Goal: Information Seeking & Learning: Learn about a topic

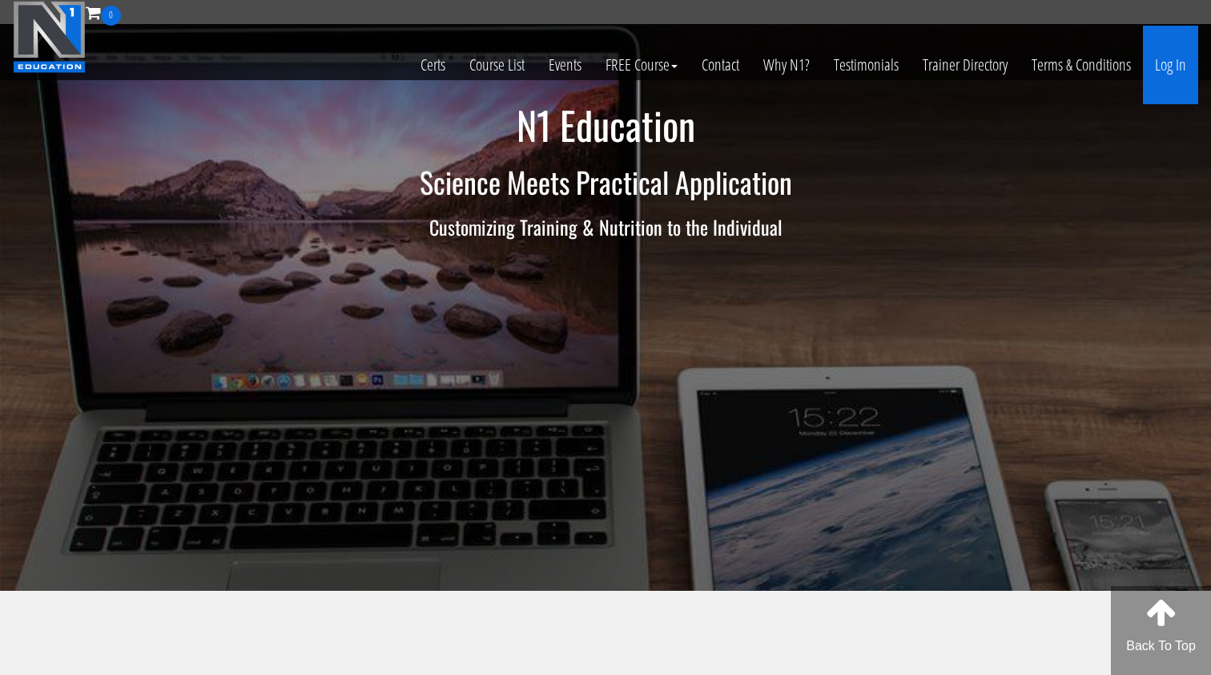
click at [1182, 81] on link "Log In" at bounding box center [1170, 65] width 55 height 79
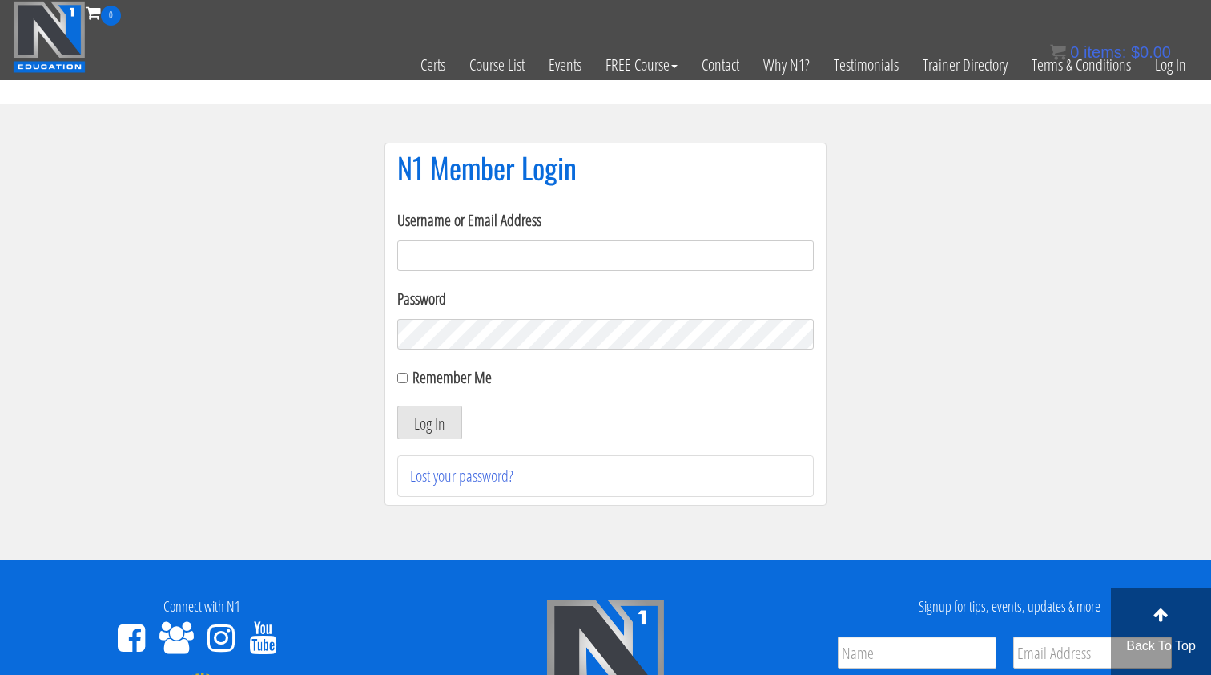
type input "[EMAIL_ADDRESS][DOMAIN_NAME]"
click at [429, 422] on button "Log In" at bounding box center [429, 422] width 65 height 34
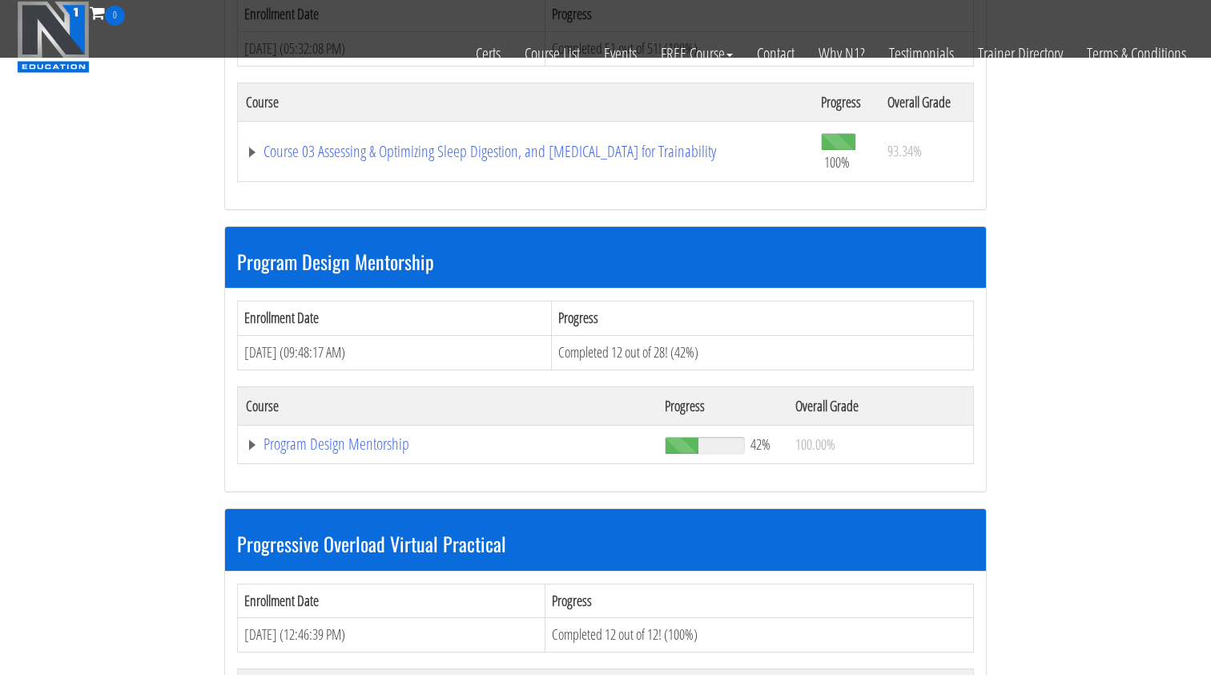
scroll to position [1530, 0]
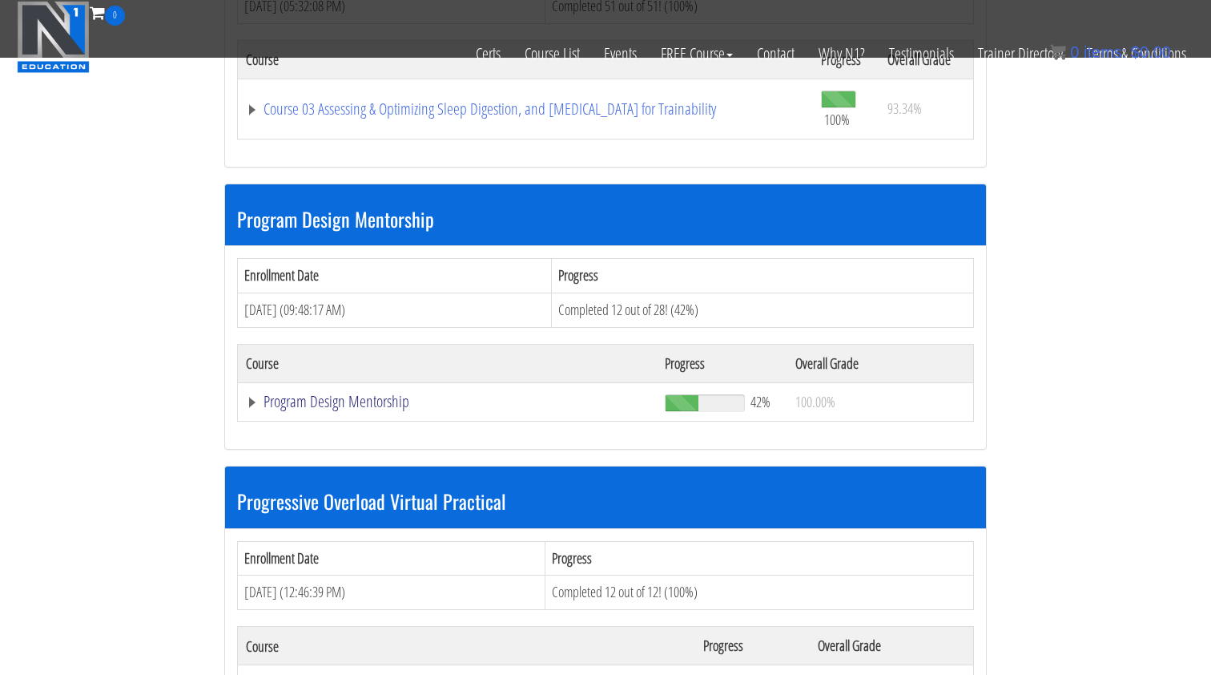
click at [398, 393] on link "Program Design Mentorship" at bounding box center [447, 401] width 403 height 16
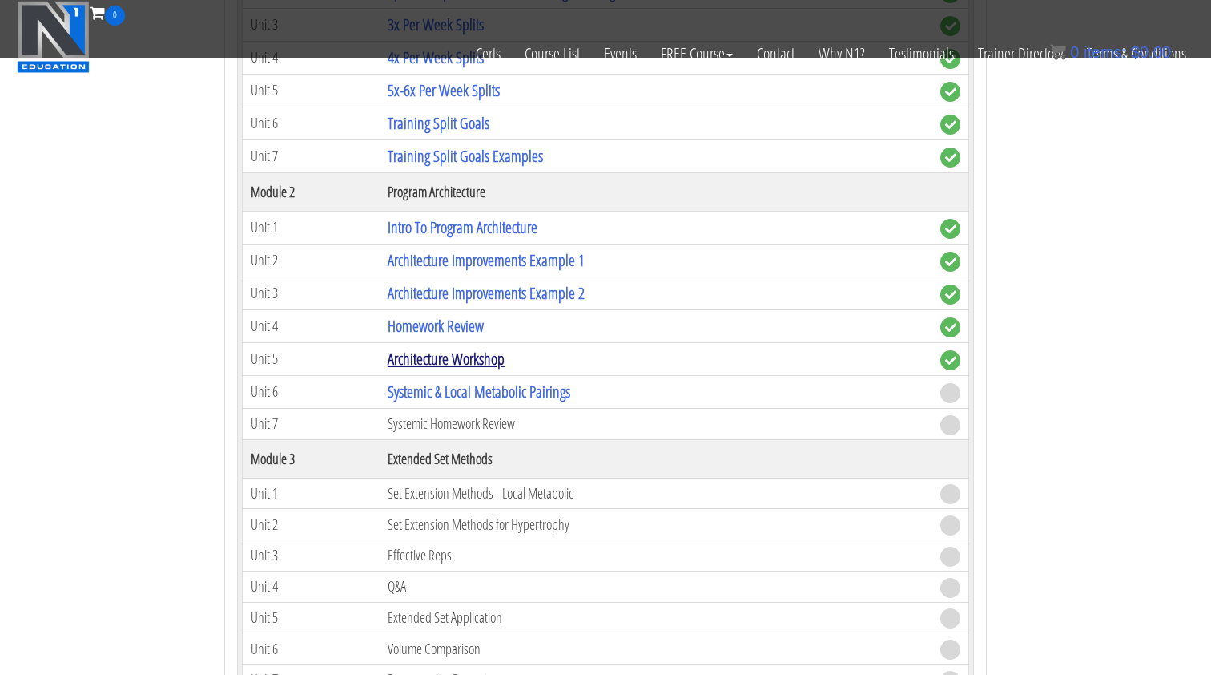
scroll to position [2055, 0]
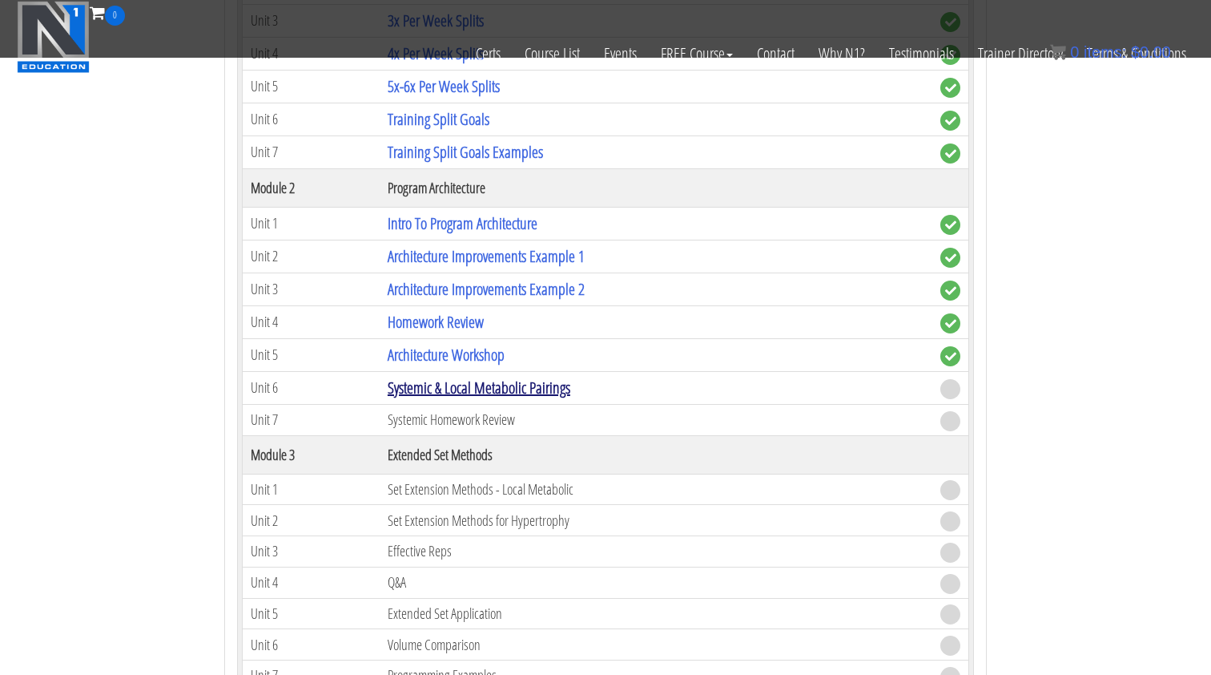
click at [454, 377] on link "Systemic & Local Metabolic Pairings" at bounding box center [479, 388] width 183 height 22
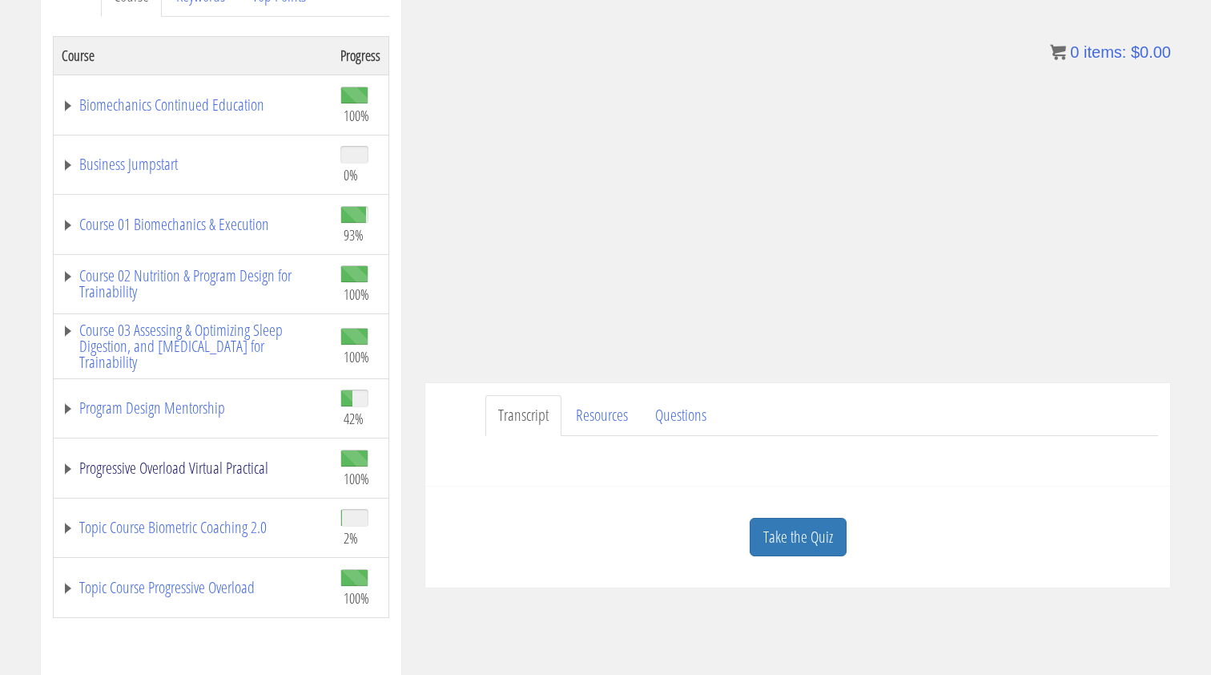
scroll to position [220, 0]
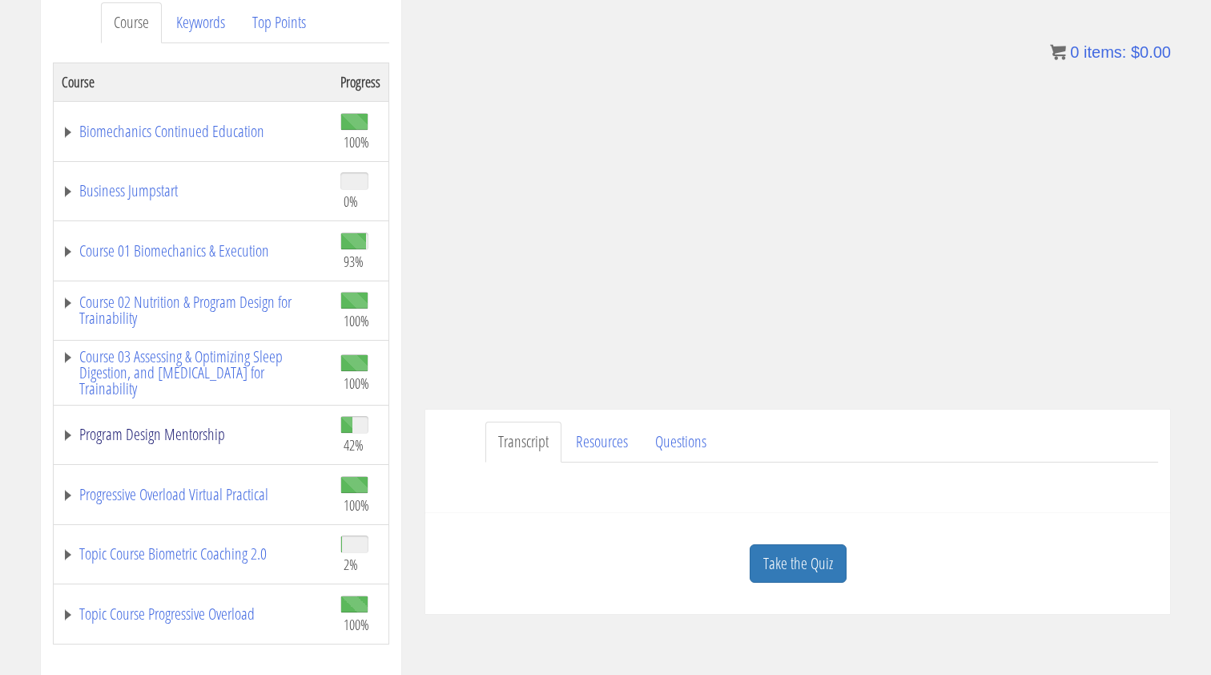
click at [167, 435] on link "Program Design Mentorship" at bounding box center [193, 434] width 263 height 16
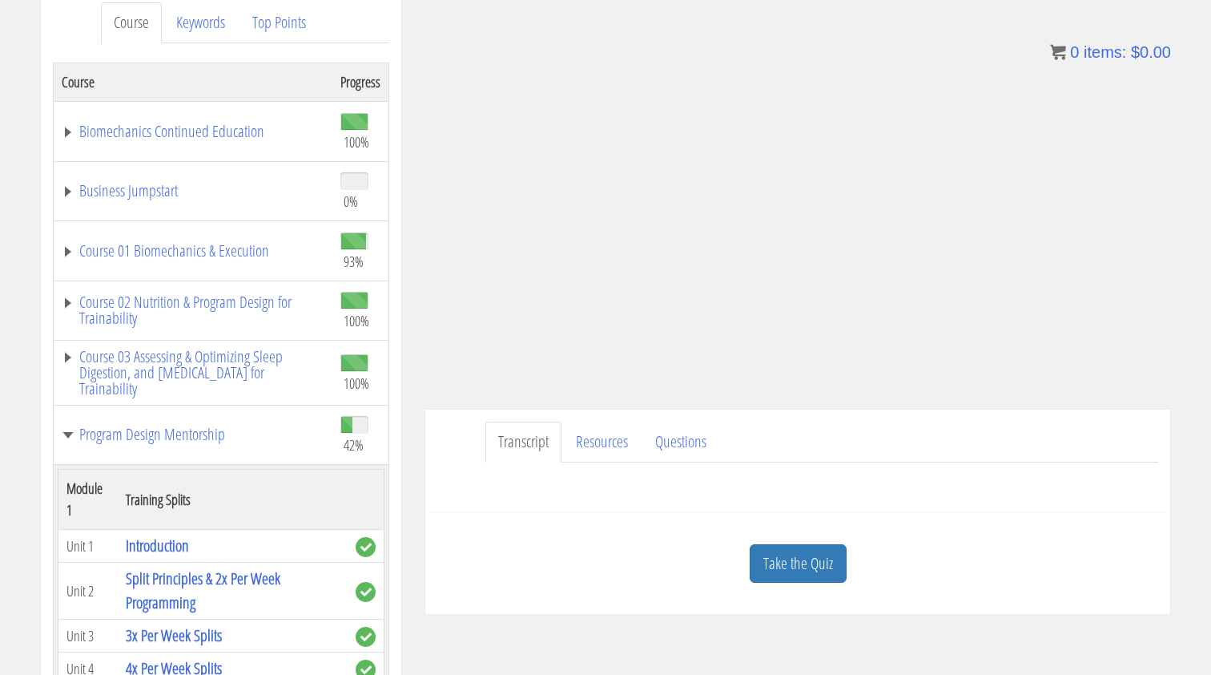
scroll to position [691, 0]
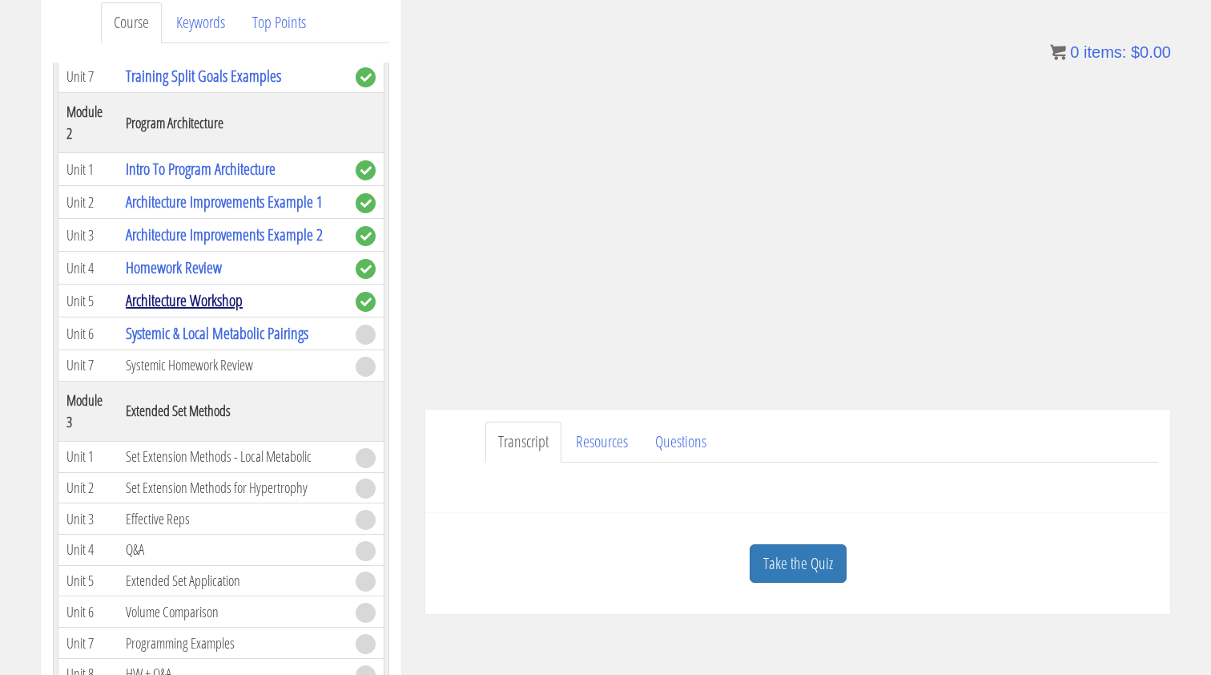
click at [184, 311] on link "Architecture Workshop" at bounding box center [184, 300] width 117 height 22
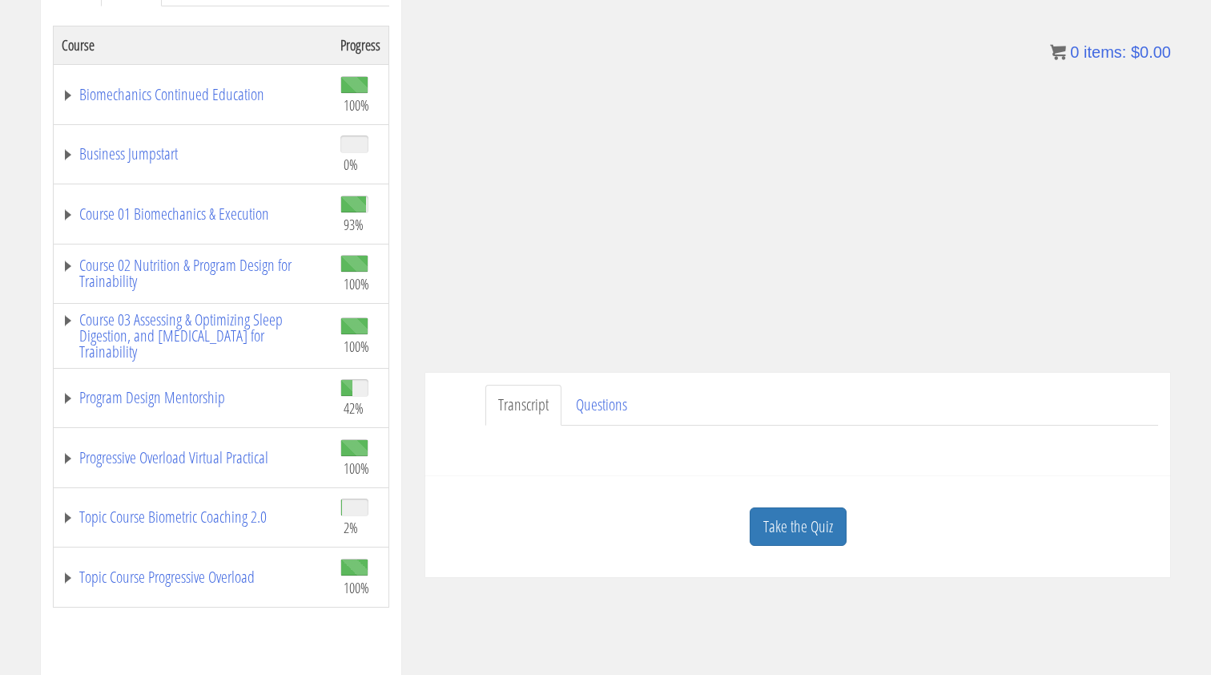
scroll to position [258, 0]
click at [194, 397] on link "Program Design Mentorship" at bounding box center [193, 396] width 263 height 16
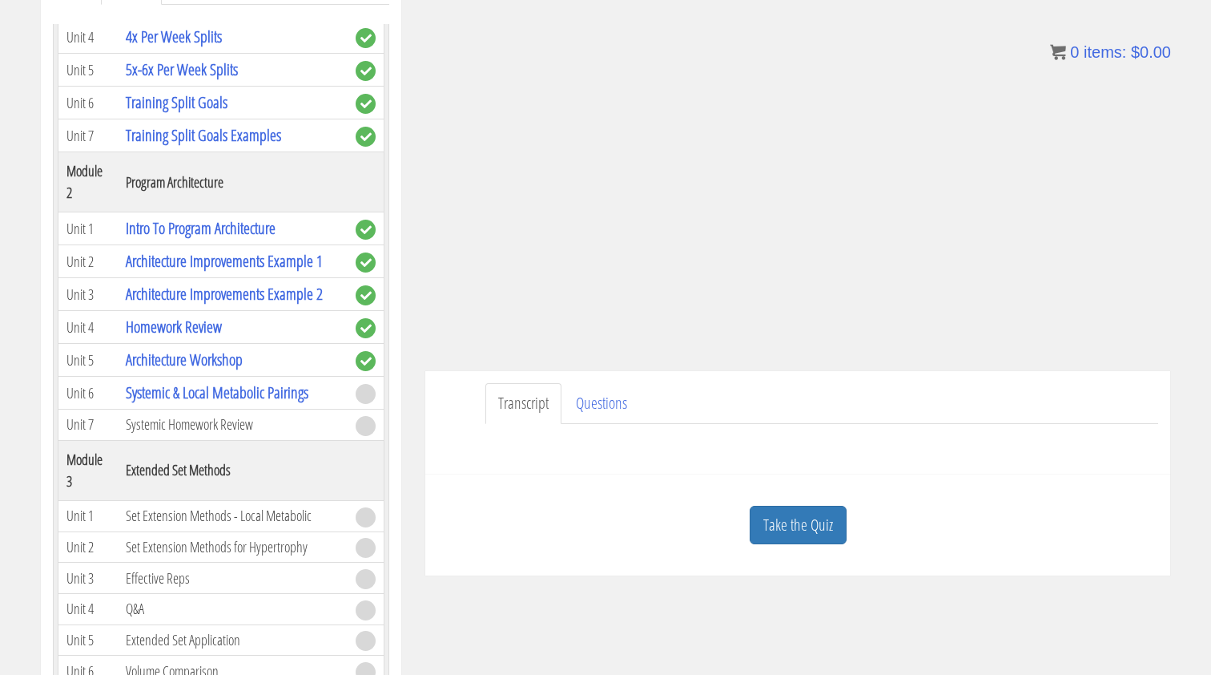
scroll to position [594, 0]
click at [207, 337] on link "Homework Review" at bounding box center [174, 326] width 96 height 22
